Goal: Use online tool/utility: Utilize a website feature to perform a specific function

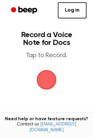
click at [46, 78] on span "button" at bounding box center [46, 80] width 18 height 18
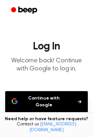
click at [46, 93] on button "Continue with Google" at bounding box center [46, 101] width 83 height 21
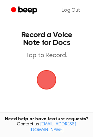
click at [51, 75] on span "button" at bounding box center [46, 80] width 18 height 18
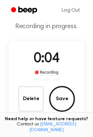
scroll to position [21, 0]
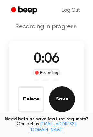
click at [60, 97] on button "Save" at bounding box center [62, 99] width 26 height 26
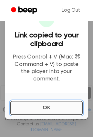
click at [37, 109] on button "OK" at bounding box center [46, 108] width 72 height 14
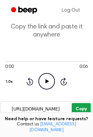
click at [76, 110] on button "Copy" at bounding box center [81, 109] width 19 height 12
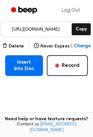
scroll to position [99, 0]
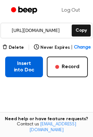
click at [26, 64] on button "Insert into Doc" at bounding box center [24, 66] width 38 height 21
click at [32, 75] on button "Insert into Doc" at bounding box center [24, 66] width 38 height 21
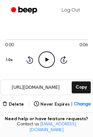
scroll to position [42, 0]
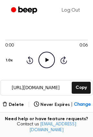
click at [47, 59] on icon at bounding box center [47, 60] width 4 height 4
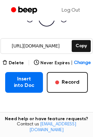
scroll to position [85, 0]
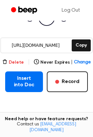
click at [14, 60] on button "Delete" at bounding box center [13, 62] width 22 height 7
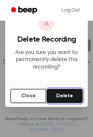
click at [60, 99] on button "Delete" at bounding box center [64, 96] width 36 height 14
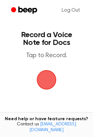
click at [47, 78] on span "button" at bounding box center [47, 80] width 36 height 36
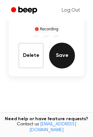
click at [61, 56] on button "Save" at bounding box center [62, 56] width 26 height 26
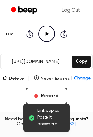
scroll to position [69, 0]
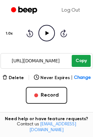
click at [80, 62] on button "Copy" at bounding box center [81, 61] width 19 height 12
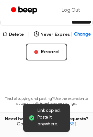
scroll to position [113, 0]
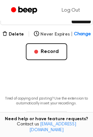
click at [79, 36] on span "Change" at bounding box center [82, 34] width 17 height 7
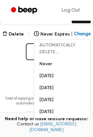
click at [15, 59] on div "Delete | Never Expires | Change AUTOMATICALLY DELETE... Never [DATE] [DATE] [DA…" at bounding box center [46, 45] width 83 height 30
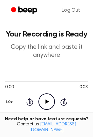
scroll to position [0, 0]
